Goal: Information Seeking & Learning: Learn about a topic

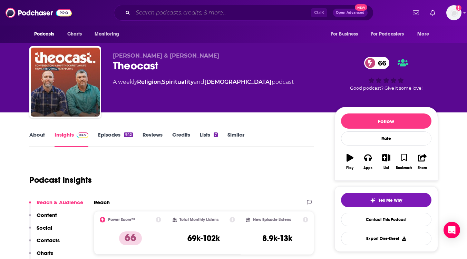
click at [198, 10] on input "Search podcasts, credits, & more..." at bounding box center [222, 12] width 178 height 11
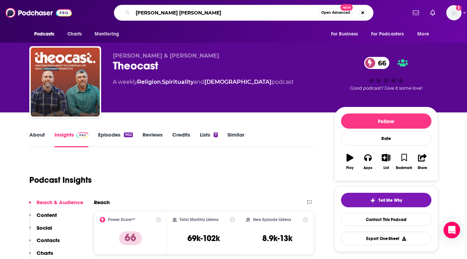
type input "[PERSON_NAME] [PERSON_NAME]"
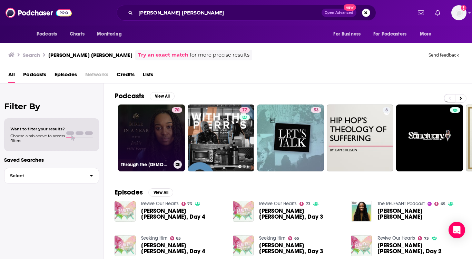
click at [156, 152] on link "70 Through the [DEMOGRAPHIC_DATA] [DEMOGRAPHIC_DATA] in a Year with [PERSON_NAM…" at bounding box center [151, 138] width 67 height 67
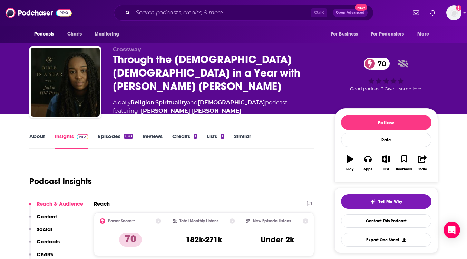
click at [104, 134] on link "Episodes 628" at bounding box center [115, 141] width 35 height 16
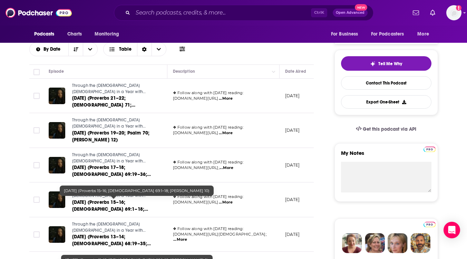
scroll to position [276, 0]
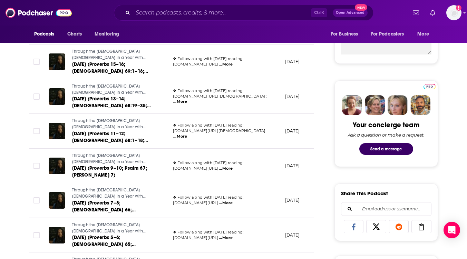
click at [187, 99] on span "...More" at bounding box center [180, 102] width 14 height 6
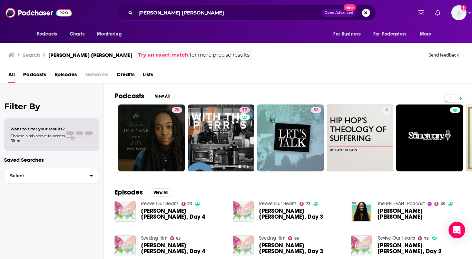
click at [460, 98] on icon at bounding box center [461, 98] width 2 height 3
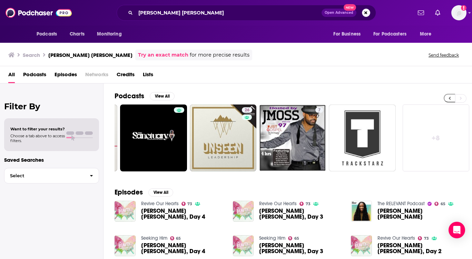
click at [447, 97] on button at bounding box center [449, 98] width 11 height 9
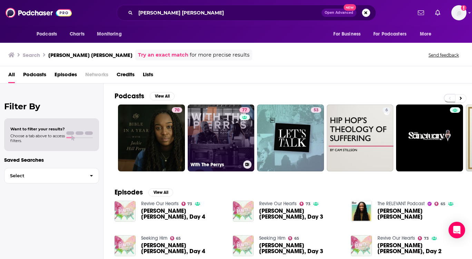
click at [224, 147] on link "77 With The Perrys" at bounding box center [221, 138] width 67 height 67
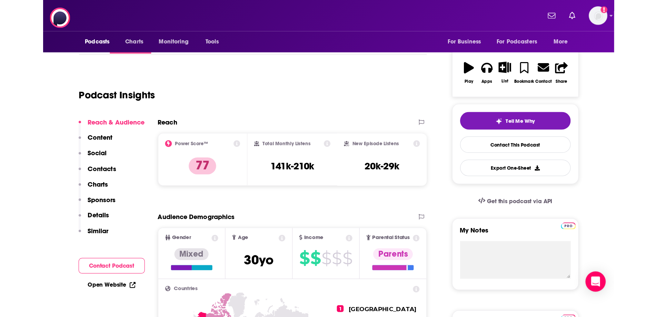
scroll to position [9, 0]
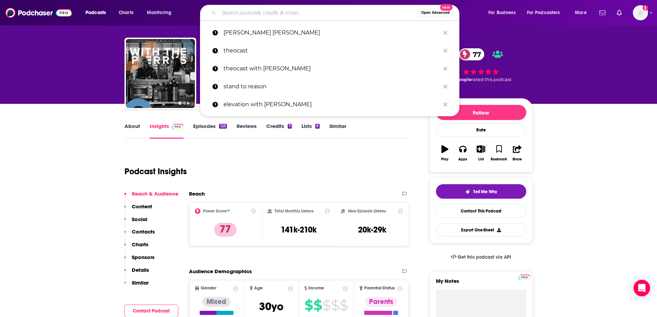
click at [300, 11] on input "Search podcasts, credits, & more..." at bounding box center [318, 12] width 199 height 11
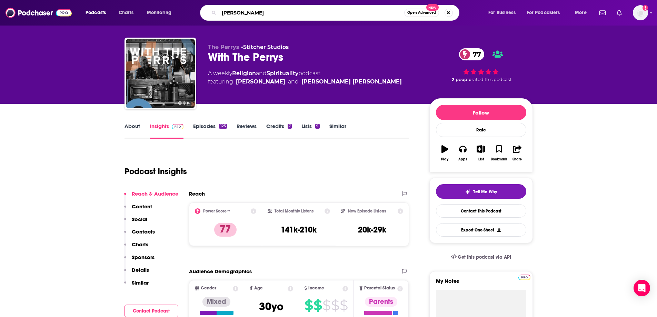
type input "[PERSON_NAME]"
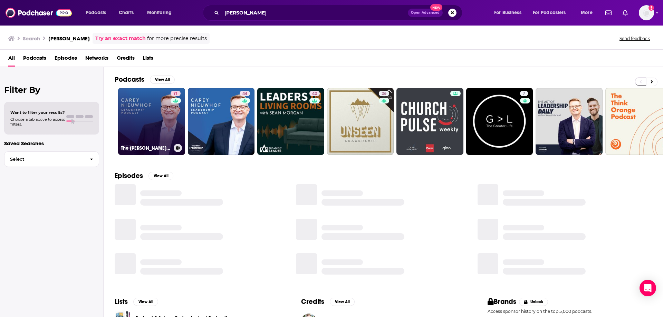
click at [155, 129] on link "71 The [PERSON_NAME] Leadership Podcast" at bounding box center [151, 121] width 67 height 67
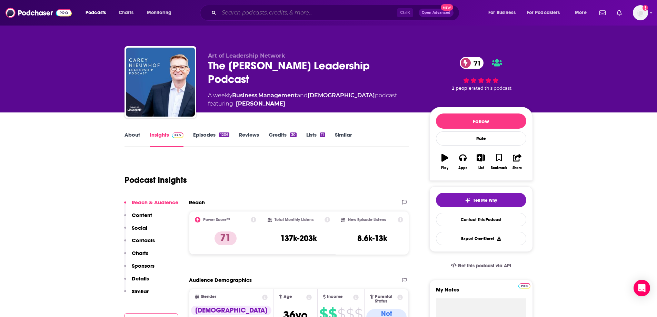
click at [284, 11] on input "Search podcasts, credits, & more..." at bounding box center [308, 12] width 178 height 11
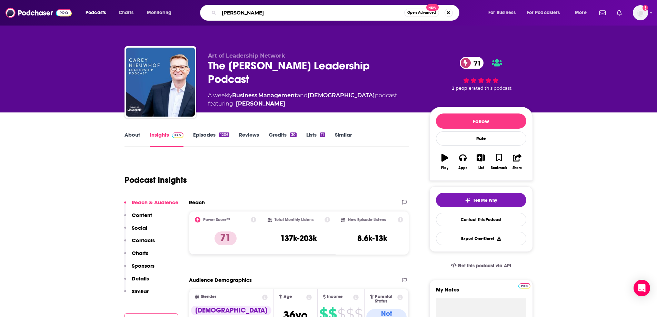
type input "[PERSON_NAME]"
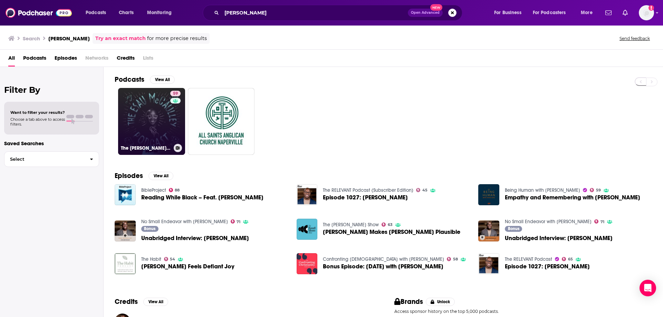
click at [169, 118] on link "59 The [PERSON_NAME] Podcast" at bounding box center [151, 121] width 67 height 67
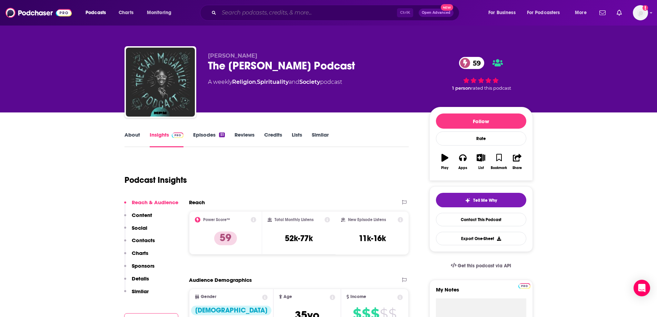
click at [279, 12] on input "Search podcasts, credits, & more..." at bounding box center [308, 12] width 178 height 11
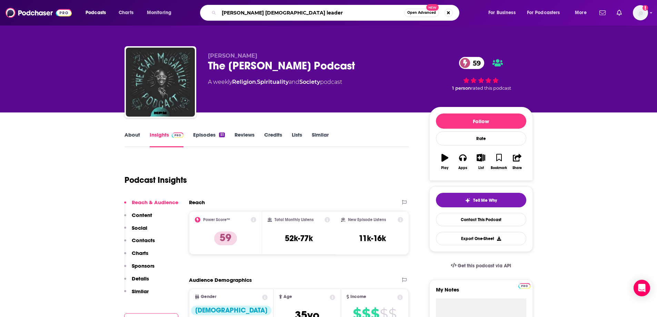
type input "[PERSON_NAME] [DEMOGRAPHIC_DATA] leaders"
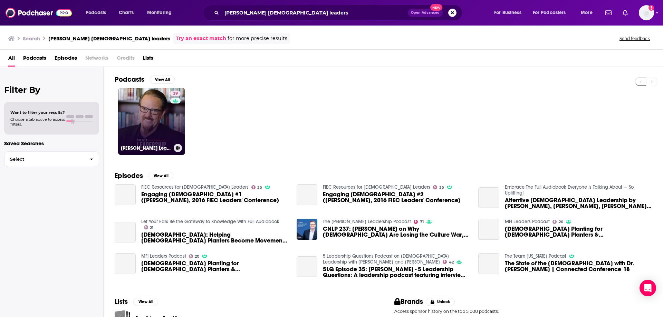
click at [157, 115] on link "39 [PERSON_NAME] Leadership Podcast" at bounding box center [151, 121] width 67 height 67
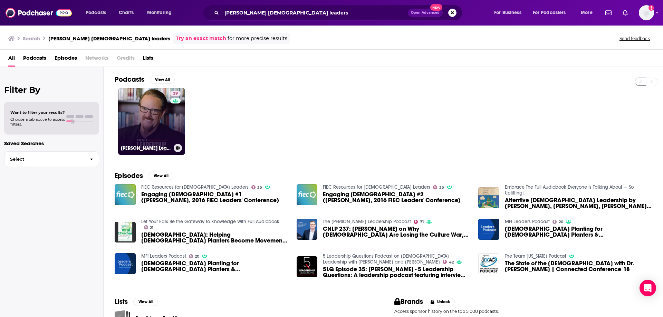
click at [157, 110] on link "39 [PERSON_NAME] Leadership Podcast" at bounding box center [151, 121] width 67 height 67
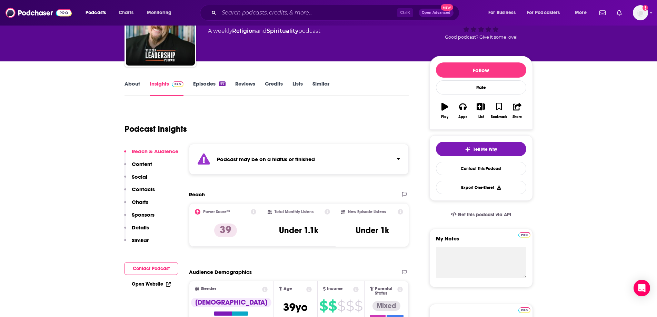
scroll to position [69, 0]
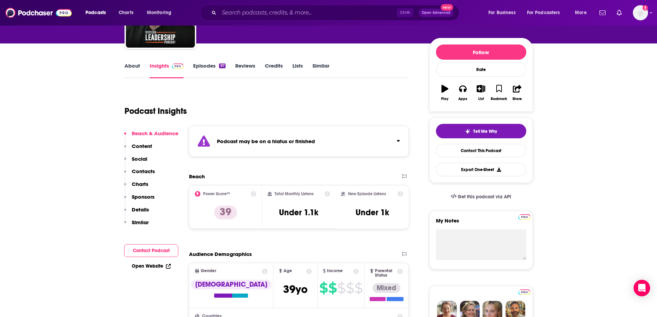
click at [205, 66] on link "Episodes 97" at bounding box center [209, 70] width 32 height 16
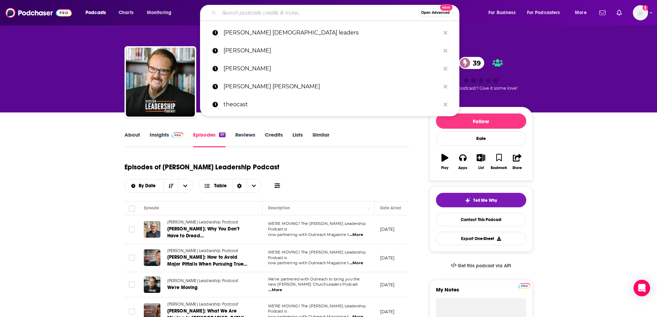
click at [321, 13] on input "Search podcasts, credits, & more..." at bounding box center [318, 12] width 199 height 11
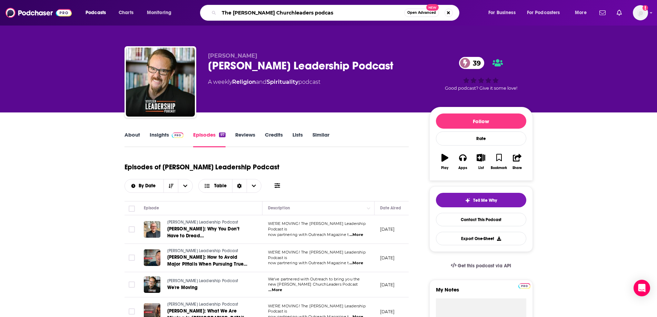
type input "The [PERSON_NAME] Churchleaders podcast"
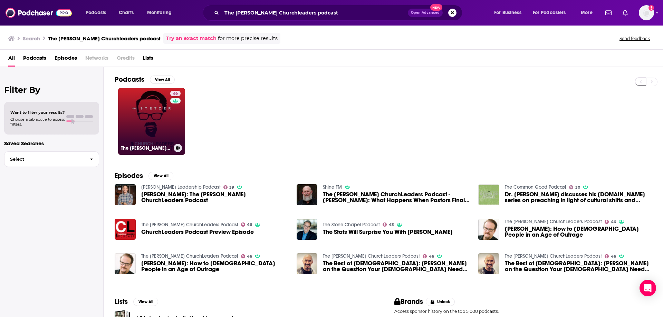
click at [161, 125] on link "46 The [PERSON_NAME] ChurchLeaders Podcast" at bounding box center [151, 121] width 67 height 67
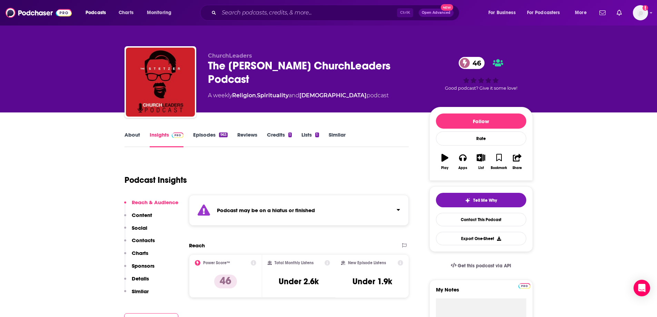
click at [202, 134] on link "Episodes 963" at bounding box center [210, 139] width 34 height 16
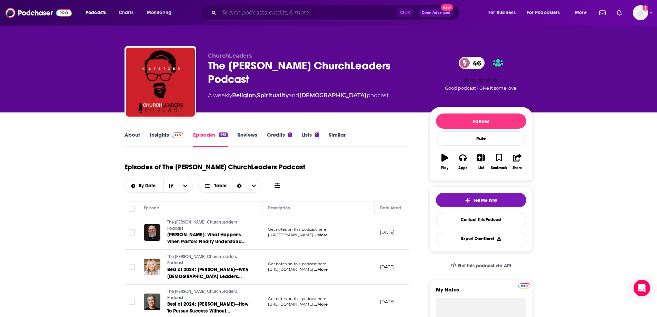
click at [247, 16] on input "Search podcasts, credits, & more..." at bounding box center [308, 12] width 178 height 11
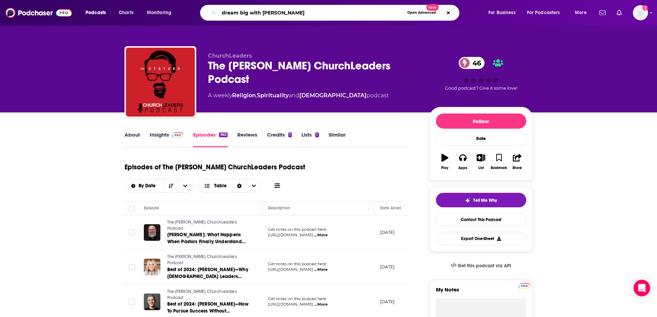
type input "dream big with [PERSON_NAME]"
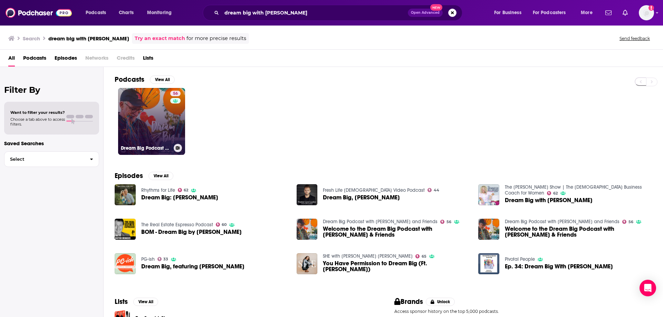
click at [138, 128] on link "56 Dream Big Podcast with [PERSON_NAME] and Friends" at bounding box center [151, 121] width 67 height 67
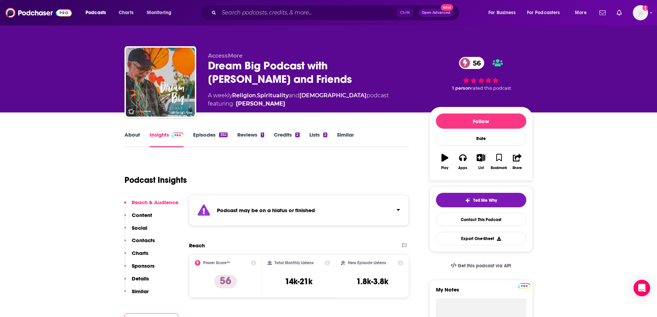
click at [211, 138] on link "Episodes 352" at bounding box center [210, 139] width 34 height 16
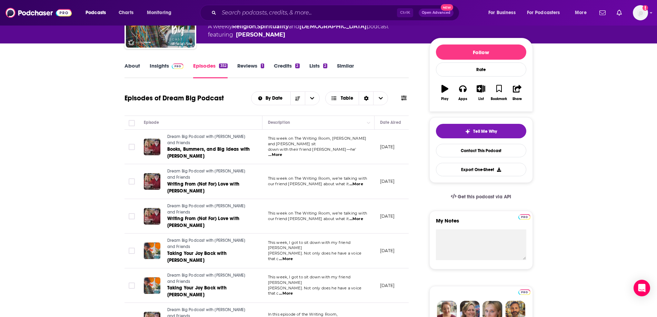
scroll to position [35, 0]
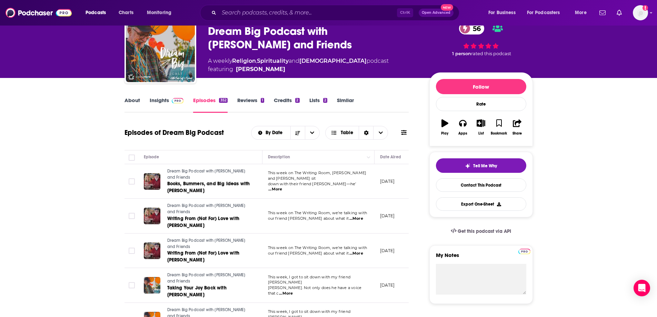
click at [128, 101] on link "About" at bounding box center [133, 105] width 16 height 16
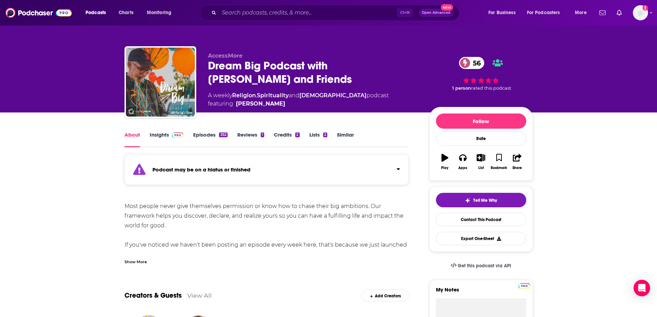
click at [131, 259] on div "Show More" at bounding box center [136, 261] width 22 height 7
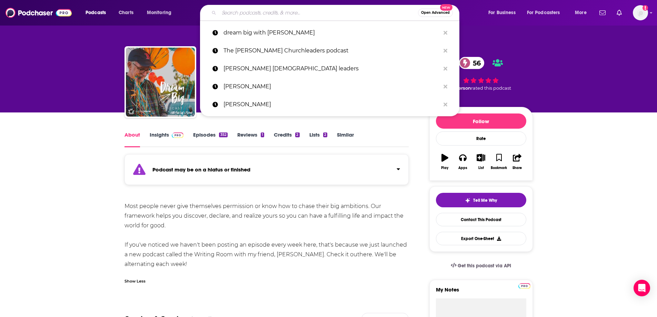
click at [240, 11] on input "Search podcasts, credits, & more..." at bounding box center [318, 12] width 199 height 11
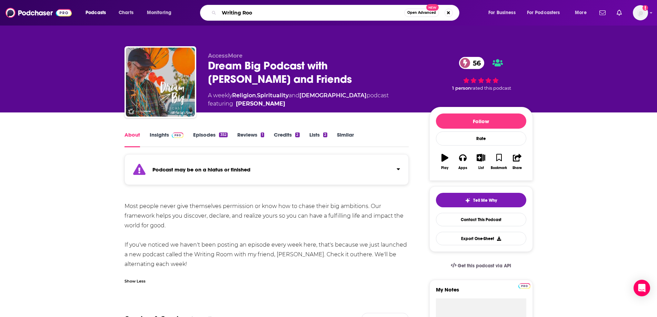
type input "Writing Room"
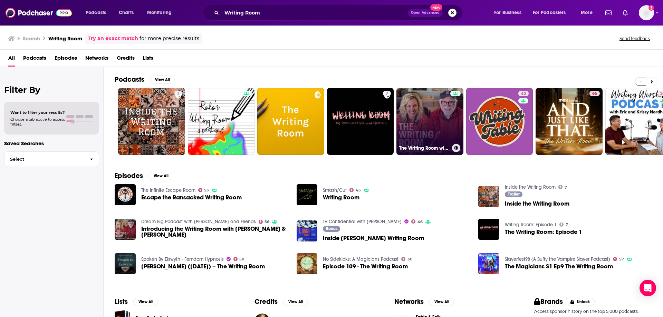
click at [431, 118] on link "The Writing Room with [PERSON_NAME] and [PERSON_NAME]" at bounding box center [429, 121] width 67 height 67
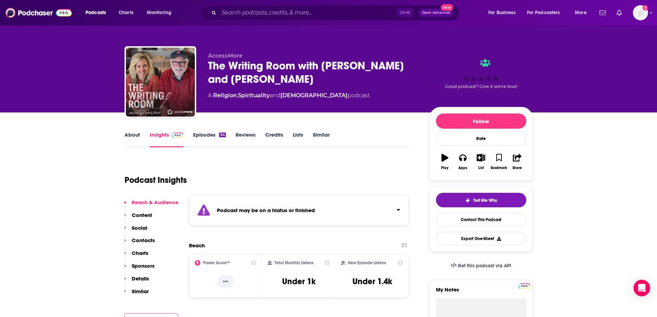
click at [201, 131] on div "About Insights Episodes 54 Reviews Credits Lists Similar" at bounding box center [267, 138] width 285 height 17
click at [202, 134] on link "Episodes 54" at bounding box center [209, 139] width 32 height 16
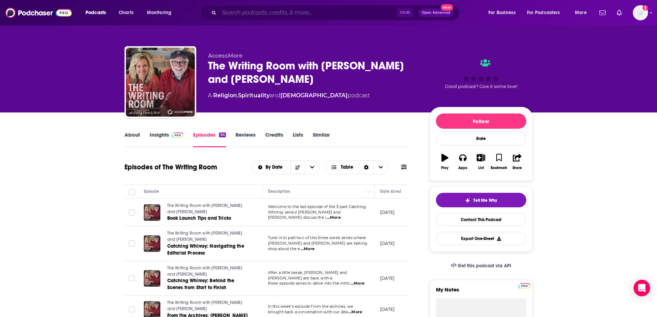
click at [239, 16] on input "Search podcasts, credits, & more..." at bounding box center [308, 12] width 178 height 11
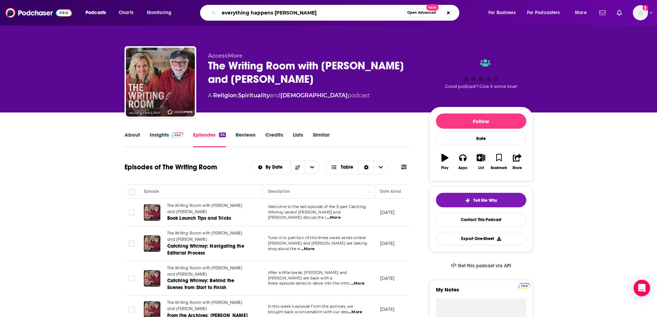
type input "everything happens [PERSON_NAME]"
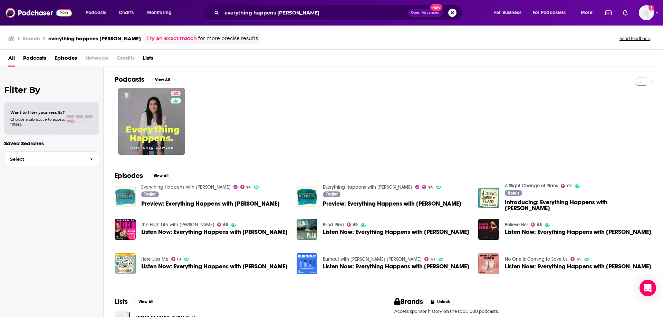
click at [131, 195] on img "Preview: Everything Happens with Kate Bowler" at bounding box center [125, 196] width 21 height 21
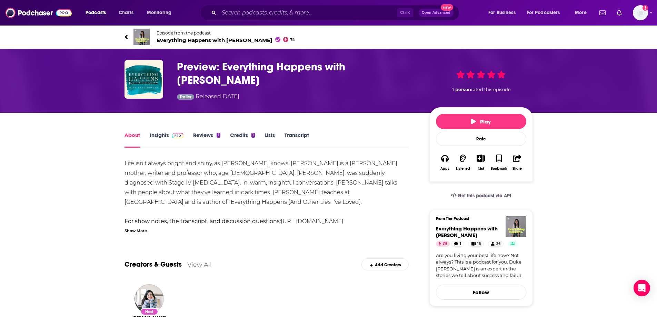
click at [157, 133] on link "Insights" at bounding box center [167, 140] width 34 height 16
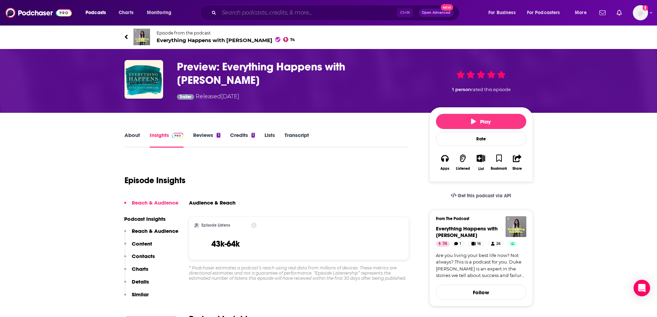
click at [244, 14] on input "Search podcasts, credits, & more..." at bounding box center [308, 12] width 178 height 11
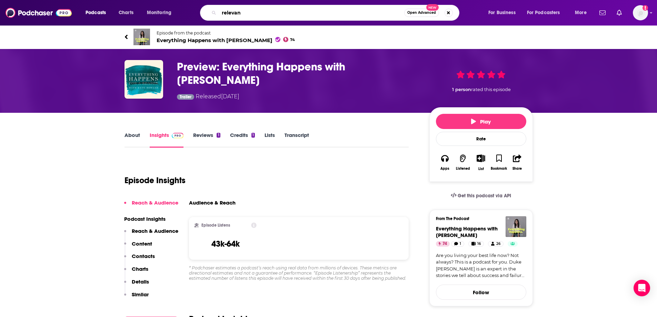
type input "relevant"
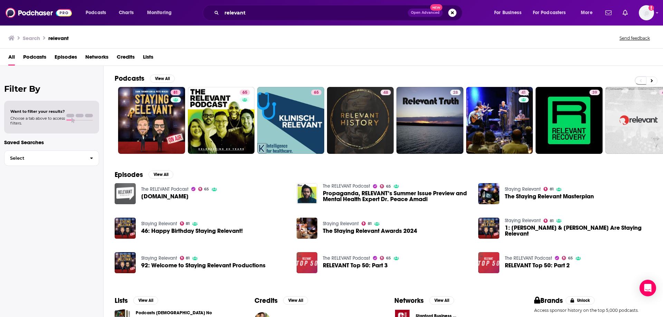
click at [127, 196] on img "Relevant.TV" at bounding box center [125, 193] width 21 height 21
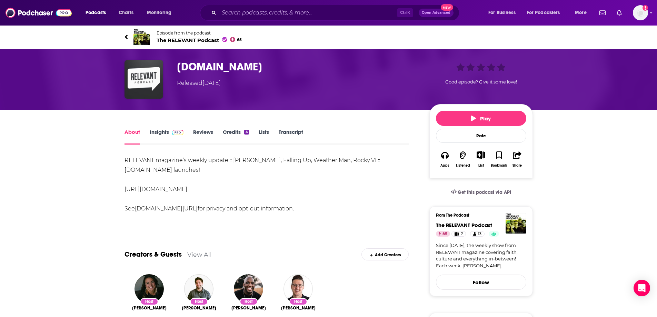
click at [156, 132] on link "Insights" at bounding box center [167, 137] width 34 height 16
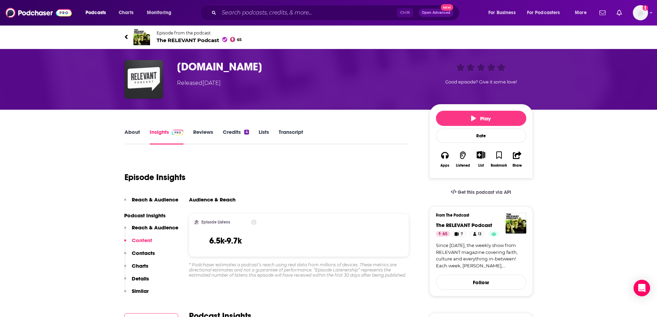
click at [143, 36] on img at bounding box center [142, 37] width 17 height 17
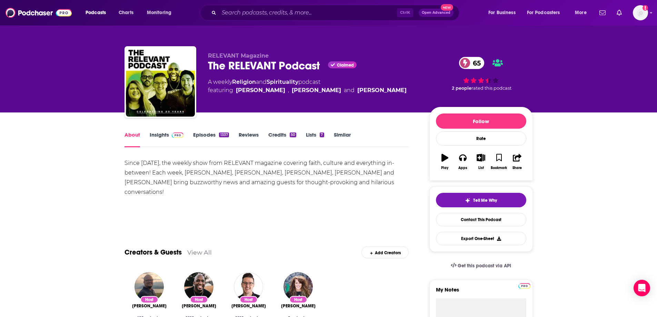
click at [164, 134] on link "Insights" at bounding box center [167, 139] width 34 height 16
